Goal: Information Seeking & Learning: Learn about a topic

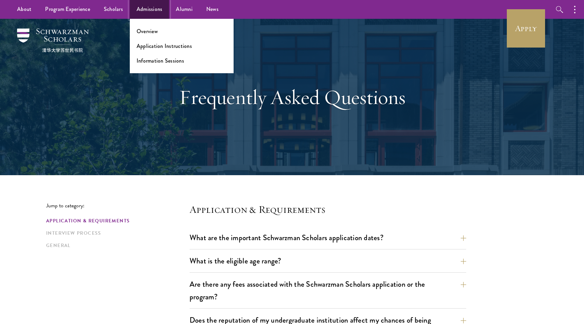
click at [152, 12] on link "Admissions" at bounding box center [150, 9] width 40 height 19
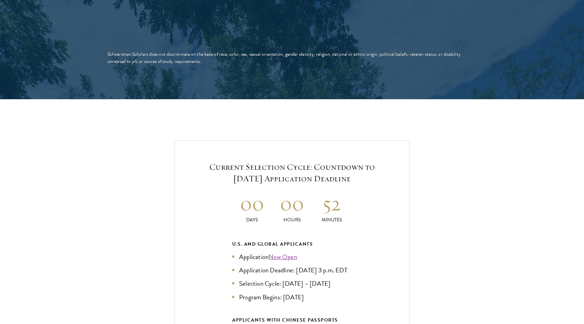
scroll to position [1467, 0]
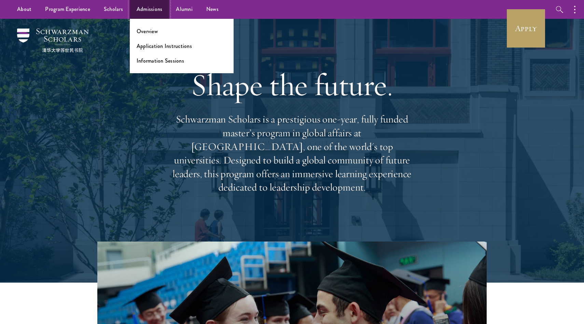
click at [146, 4] on link "Admissions" at bounding box center [150, 9] width 40 height 19
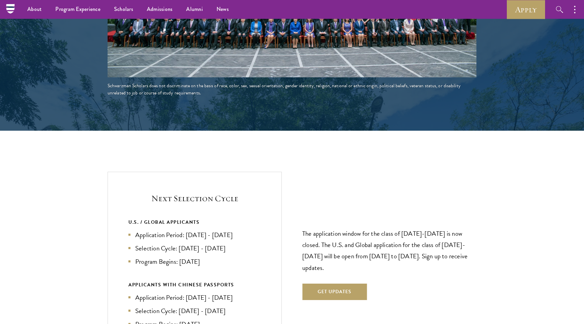
scroll to position [1393, 0]
